Goal: Transaction & Acquisition: Purchase product/service

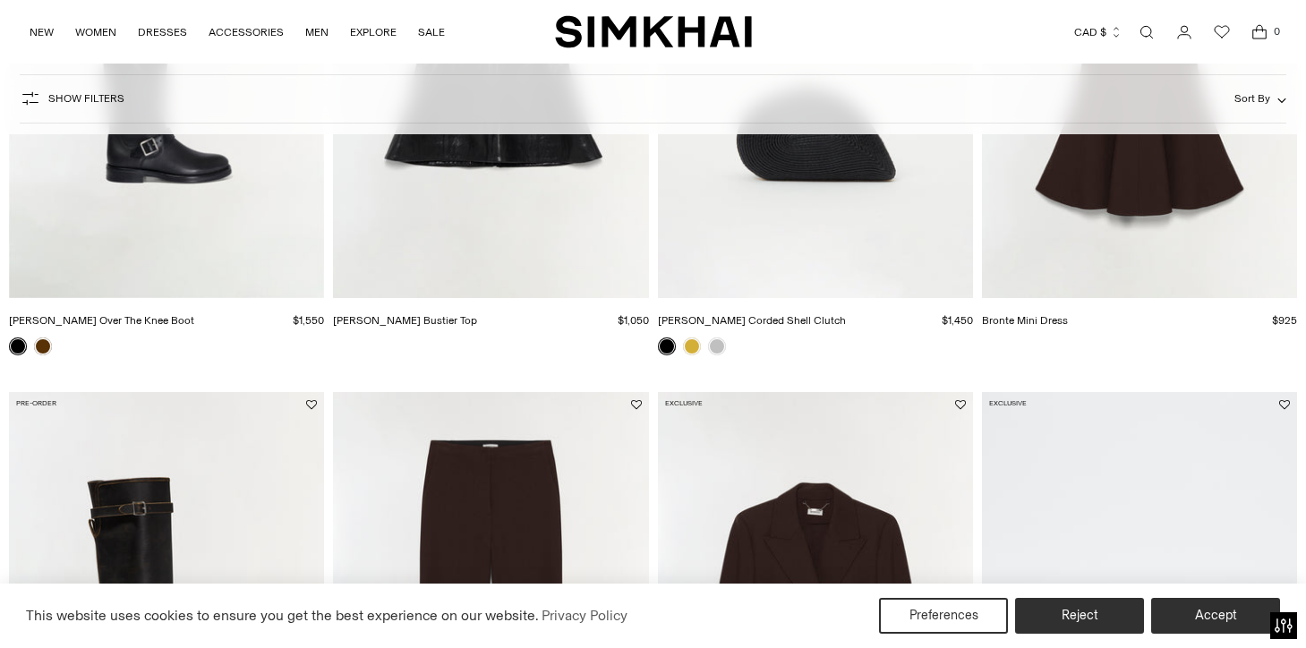
scroll to position [1076, 0]
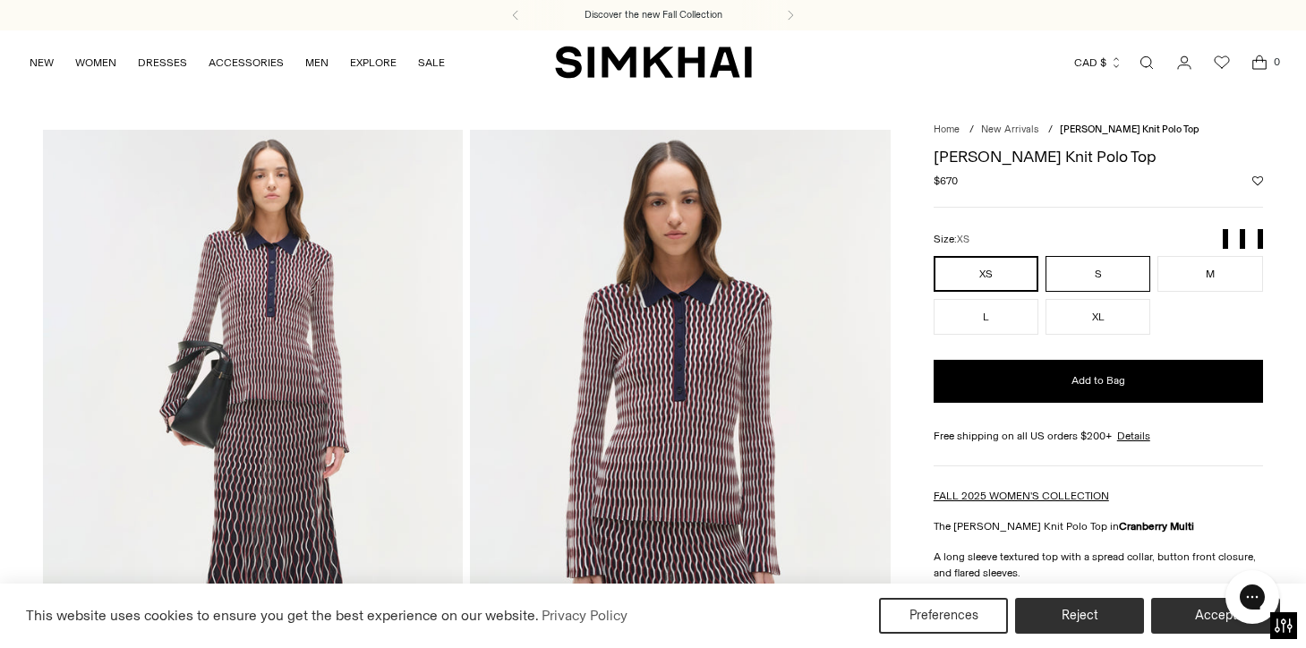
click at [1079, 269] on button "S" at bounding box center [1097, 274] width 105 height 36
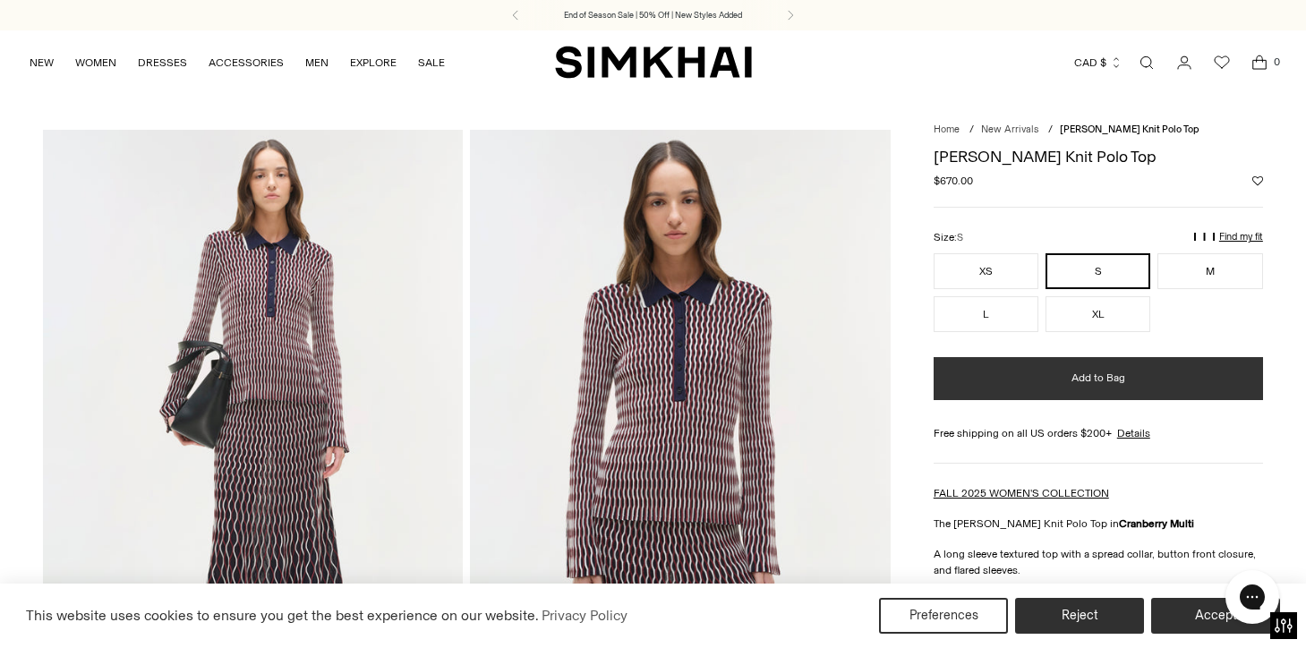
click at [1040, 387] on button "Add to Bag" at bounding box center [1098, 378] width 329 height 43
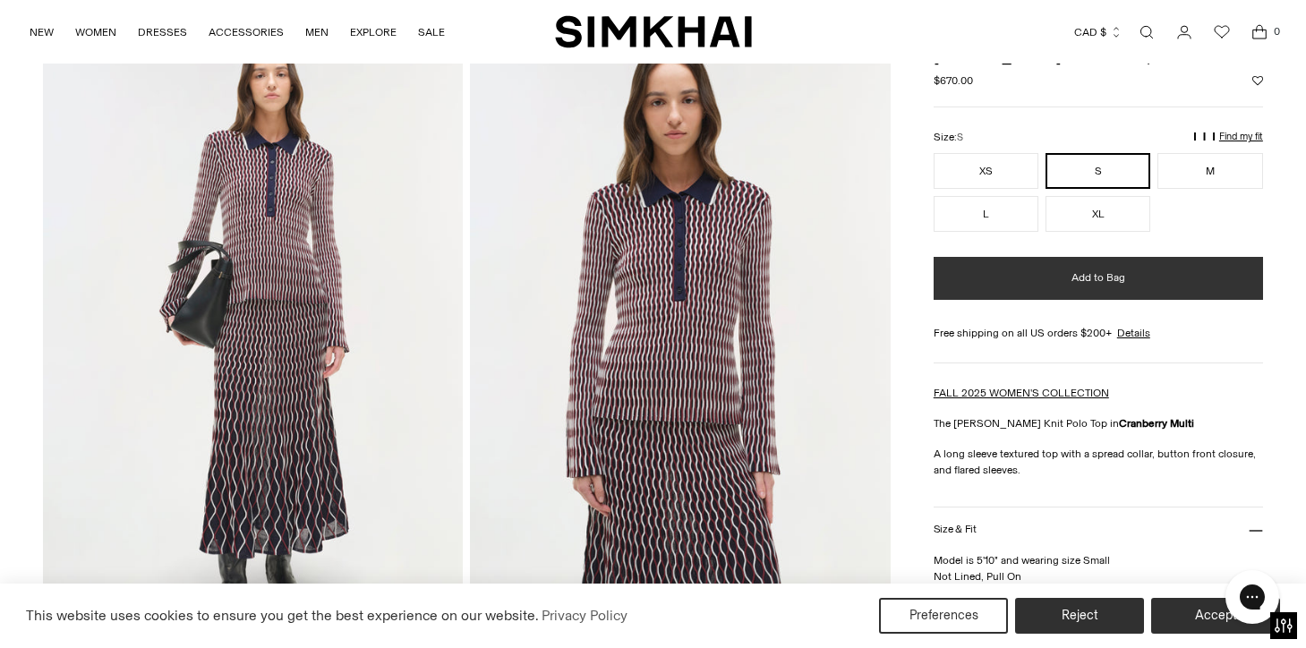
scroll to position [137, 0]
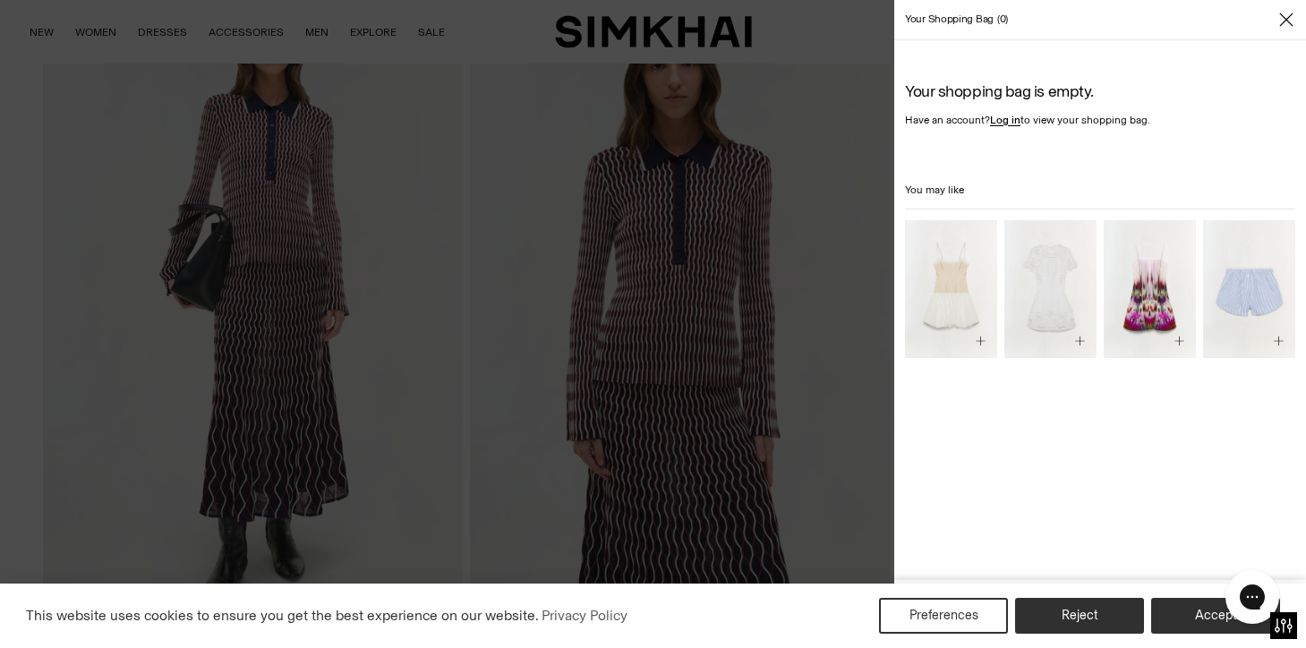
click at [876, 374] on div at bounding box center [653, 324] width 1306 height 648
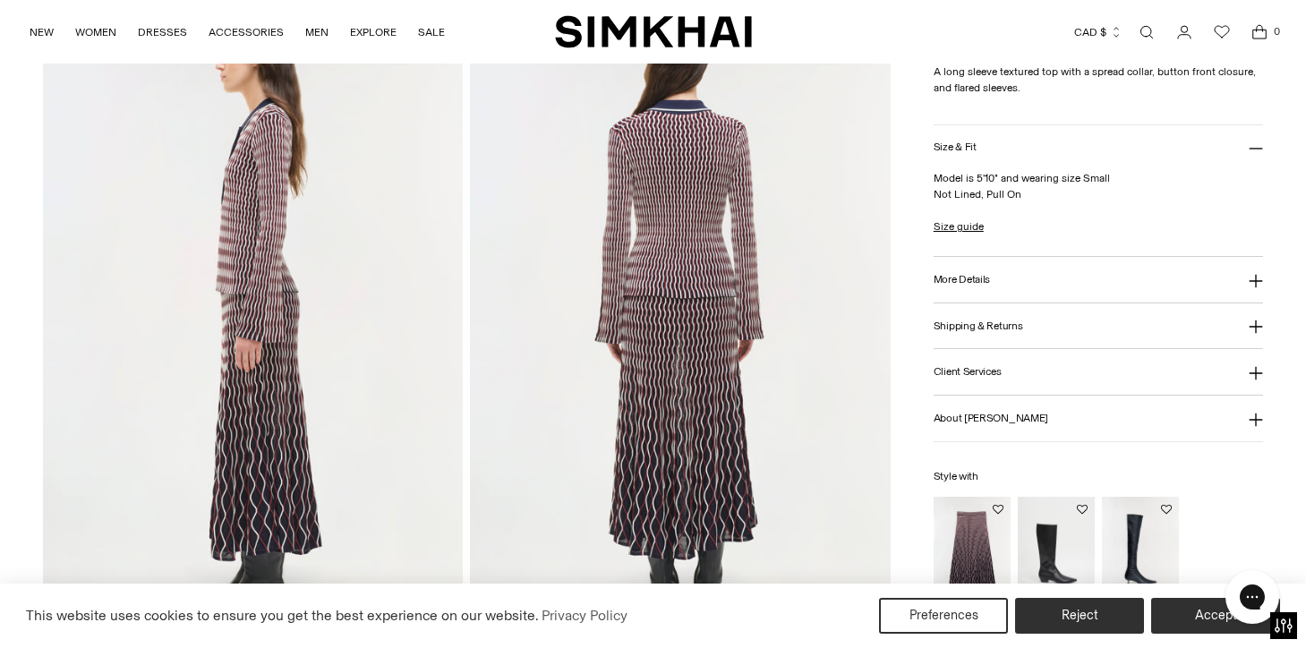
scroll to position [765, 0]
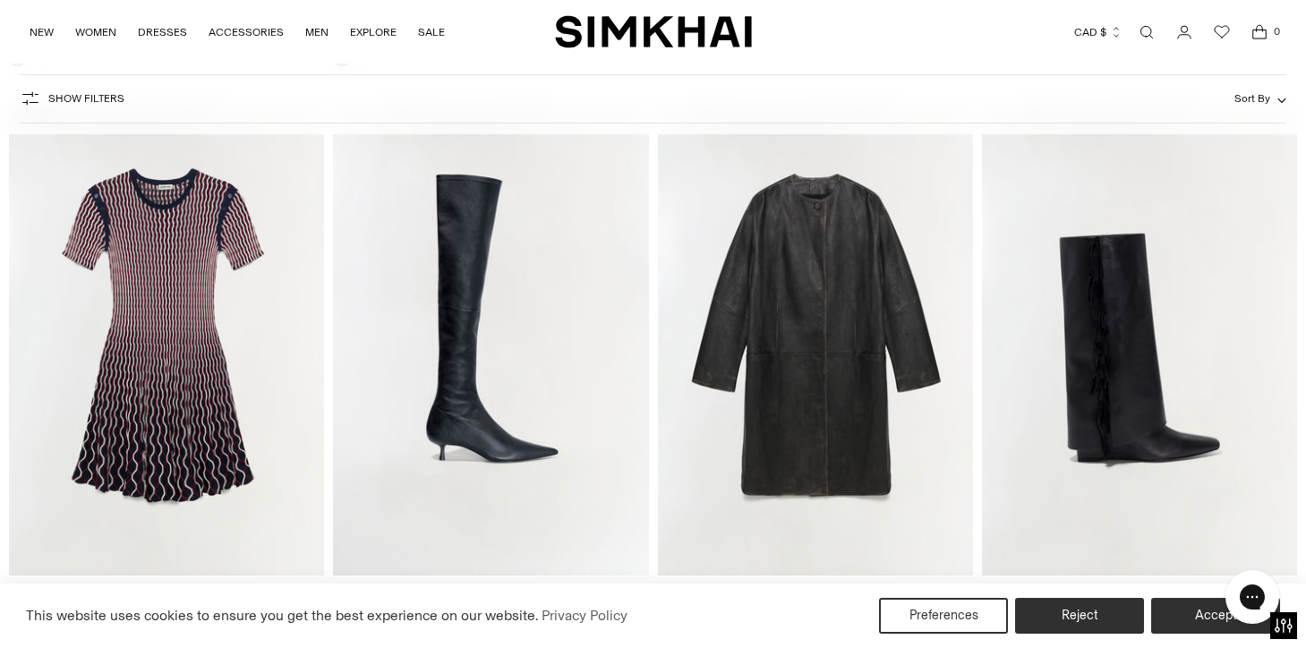
scroll to position [4686, 0]
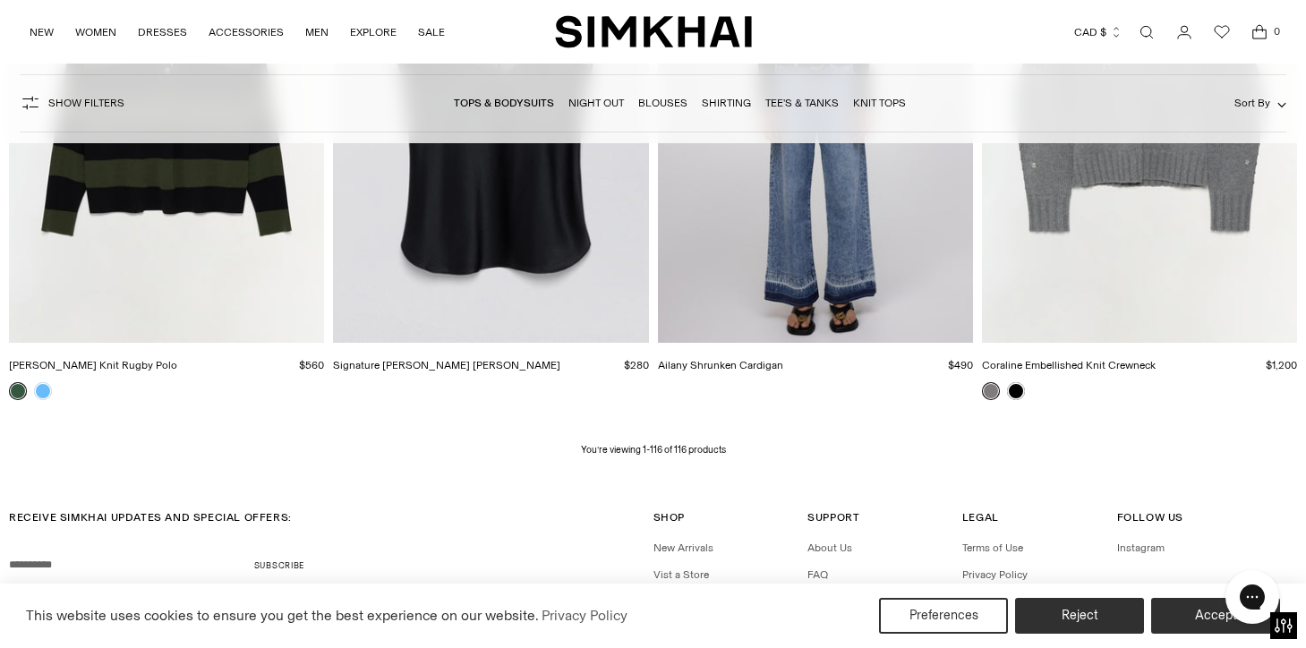
scroll to position [16315, 0]
